Goal: Information Seeking & Learning: Learn about a topic

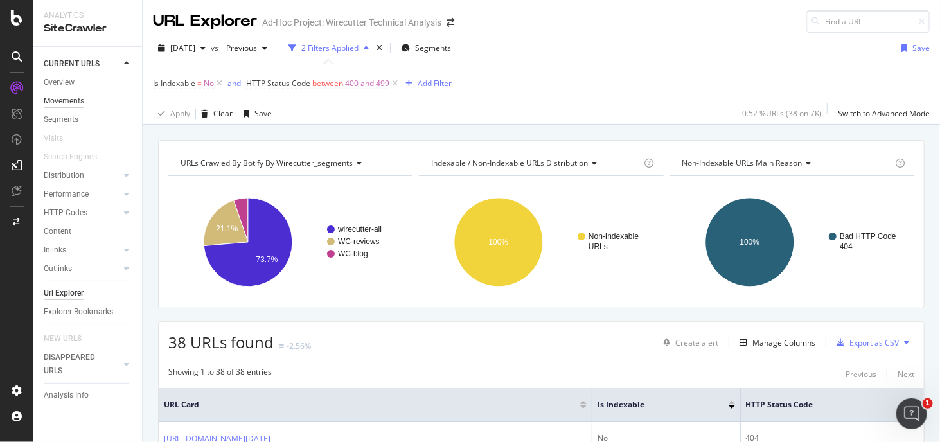
click at [82, 99] on div "Movements" at bounding box center [64, 100] width 40 height 13
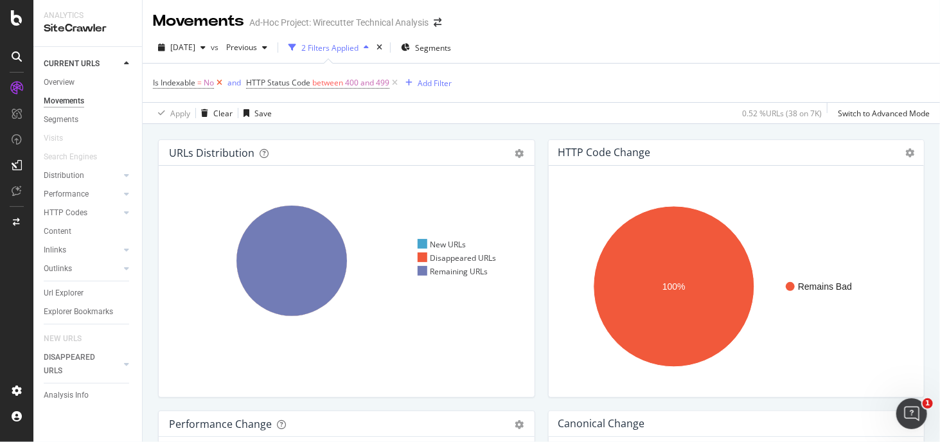
click at [224, 88] on icon at bounding box center [219, 82] width 11 height 13
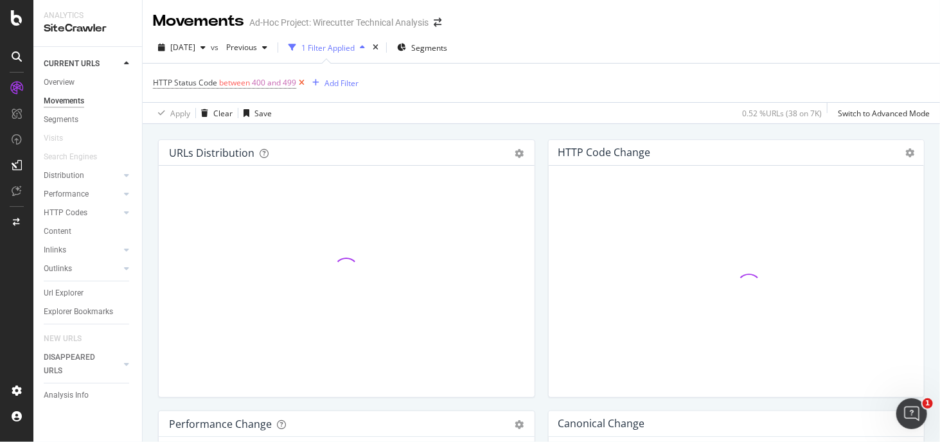
click at [303, 78] on icon at bounding box center [301, 82] width 11 height 13
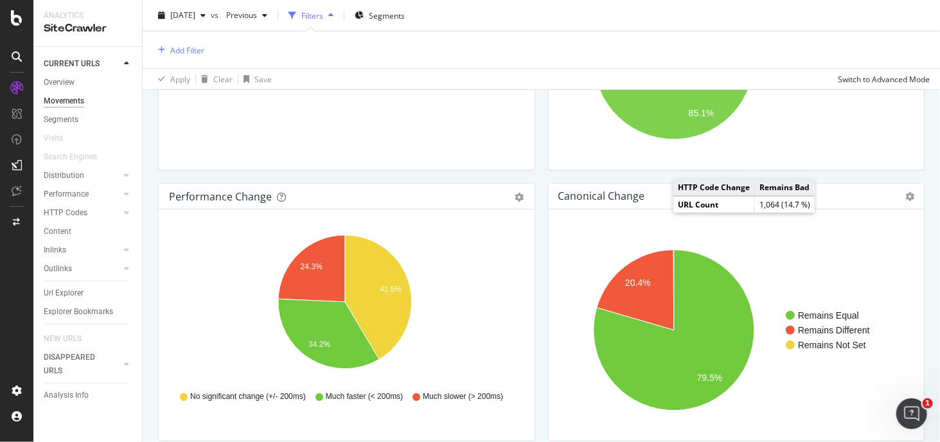
scroll to position [257, 0]
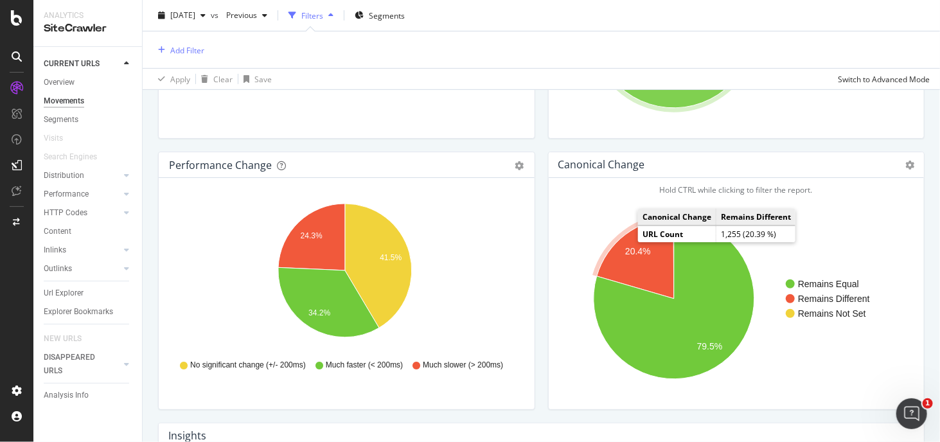
click at [639, 255] on icon "A chart." at bounding box center [634, 258] width 77 height 80
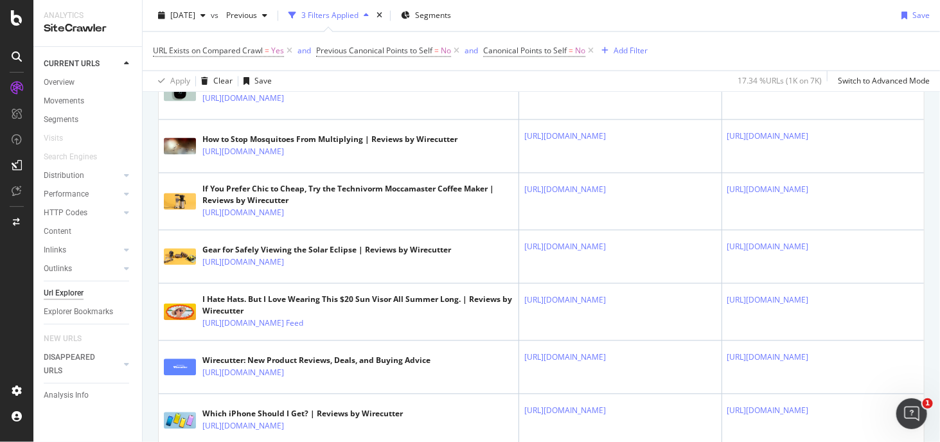
scroll to position [1208, 0]
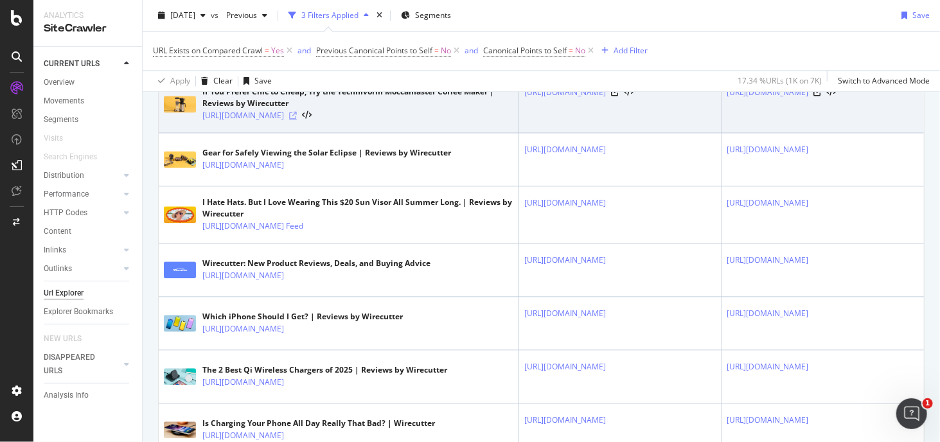
click at [297, 120] on icon at bounding box center [293, 116] width 8 height 8
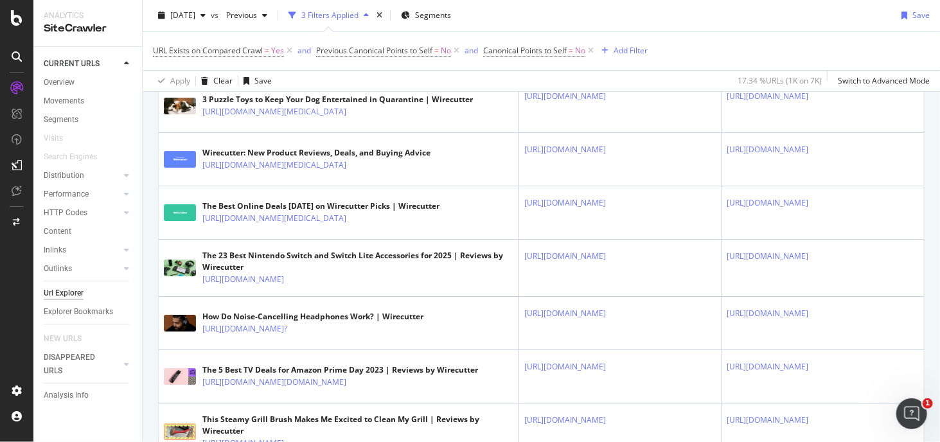
scroll to position [1850, 0]
